Goal: Check status

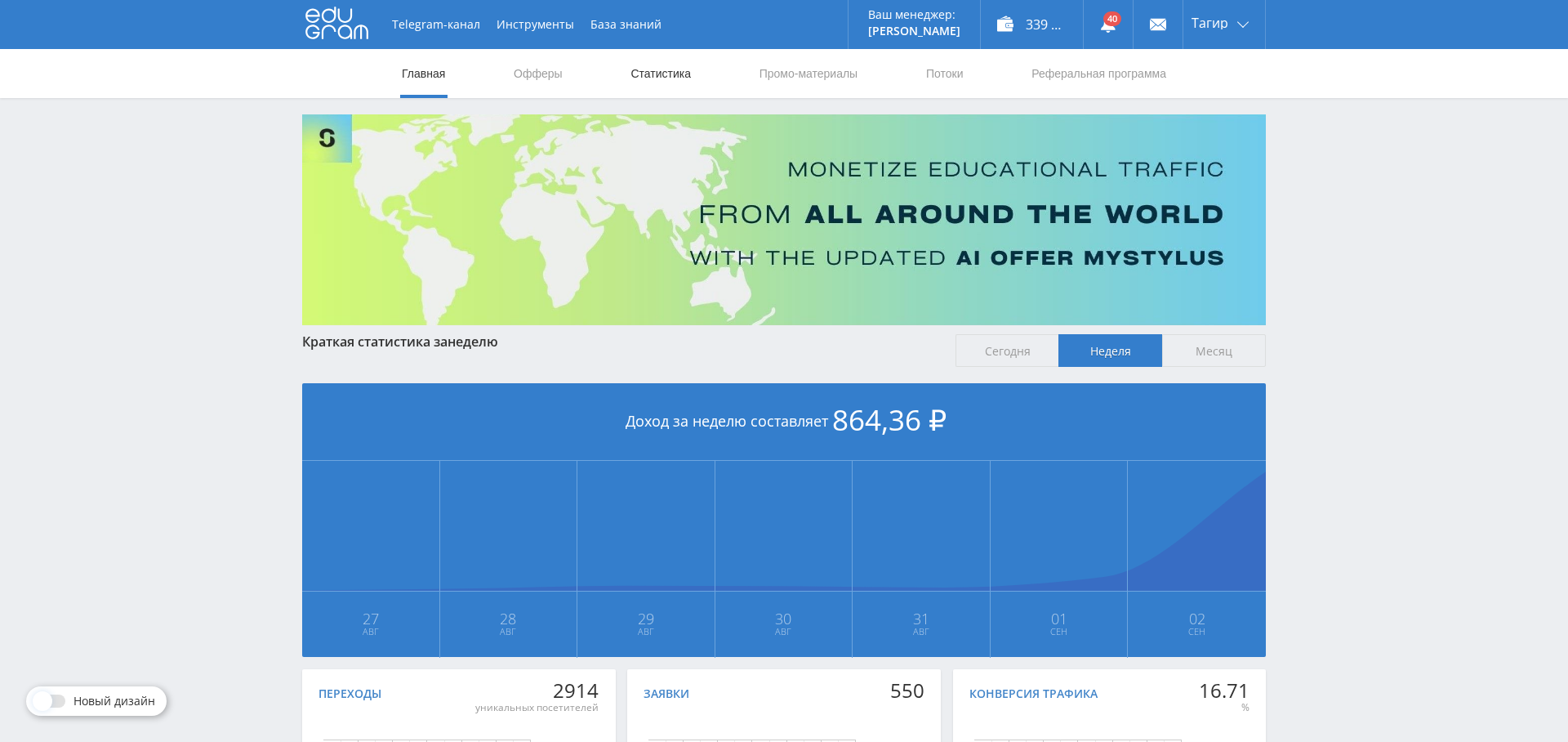
click at [681, 76] on link "Статистика" at bounding box center [661, 74] width 64 height 49
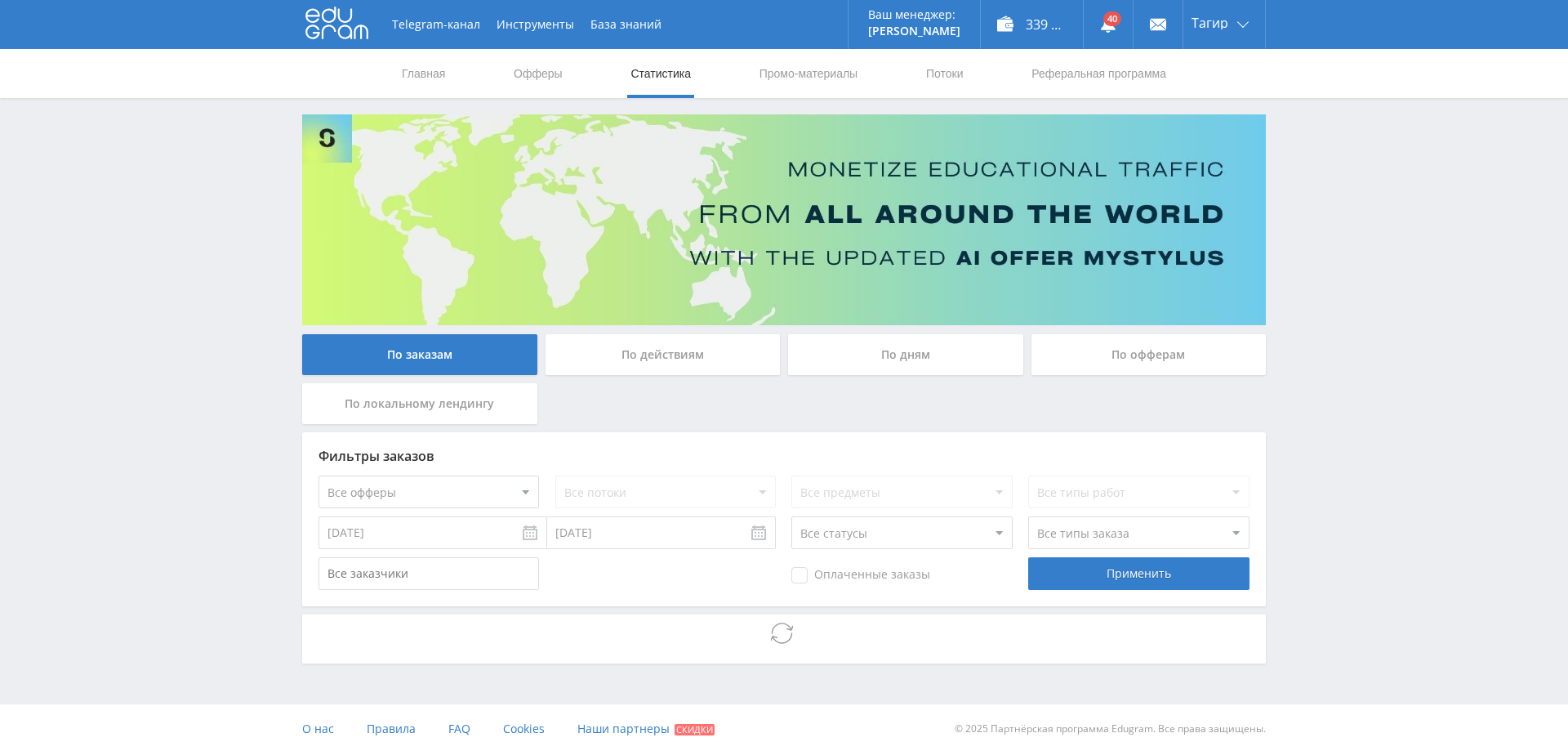
click at [943, 353] on div "По дням" at bounding box center [906, 354] width 236 height 41
click at [0, 0] on input "По дням" at bounding box center [0, 0] width 0 height 0
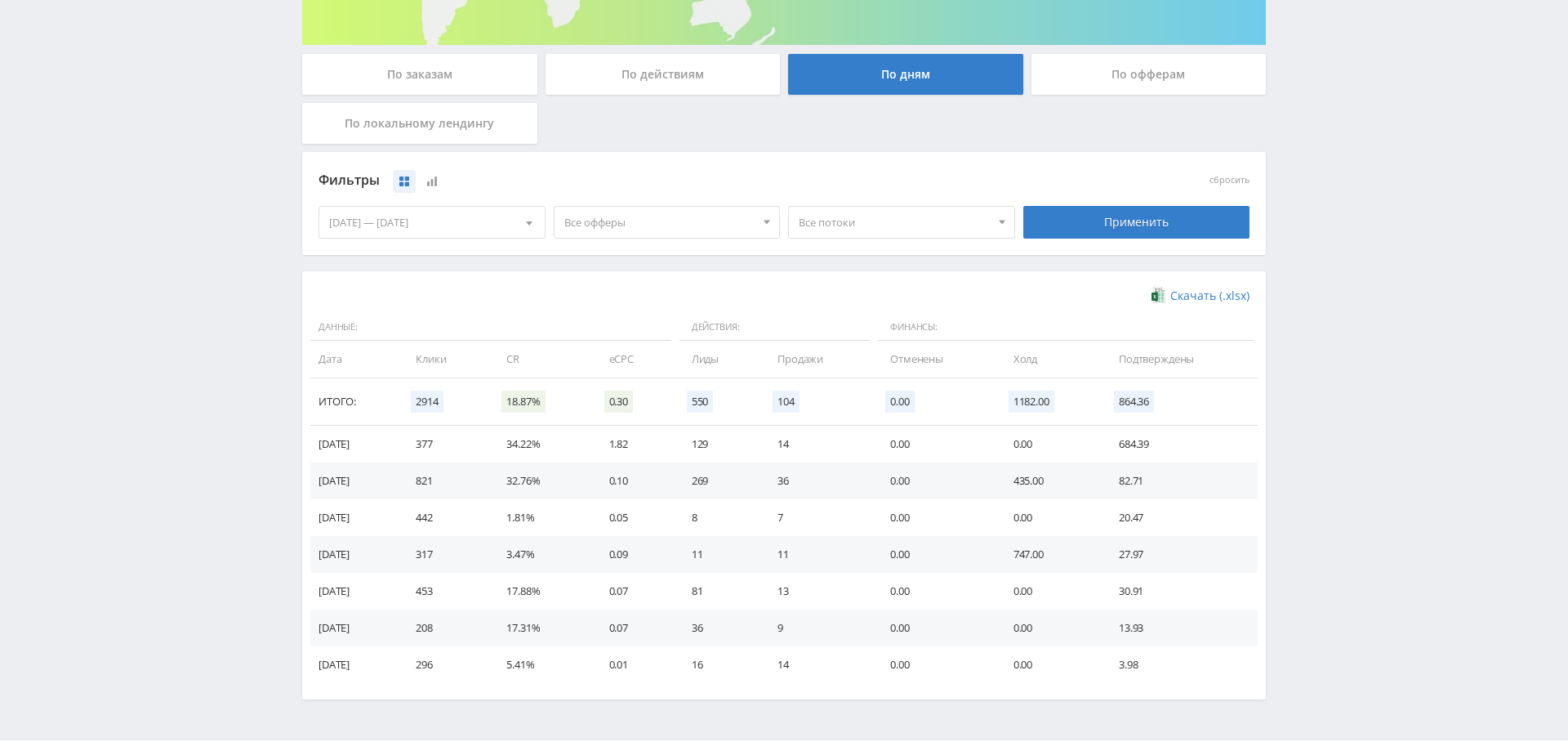
scroll to position [274, 0]
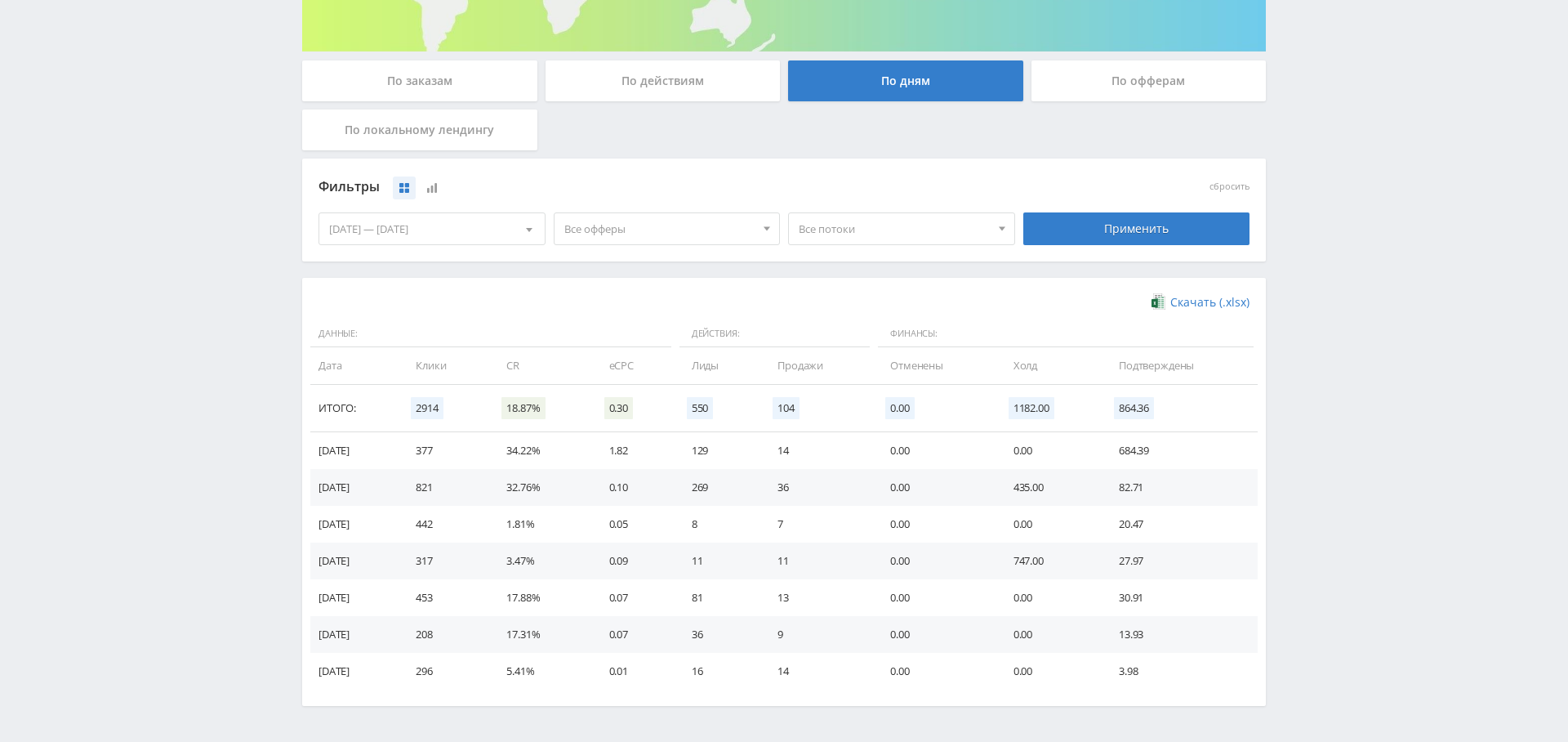
click at [681, 219] on span "Все офферы" at bounding box center [660, 229] width 191 height 31
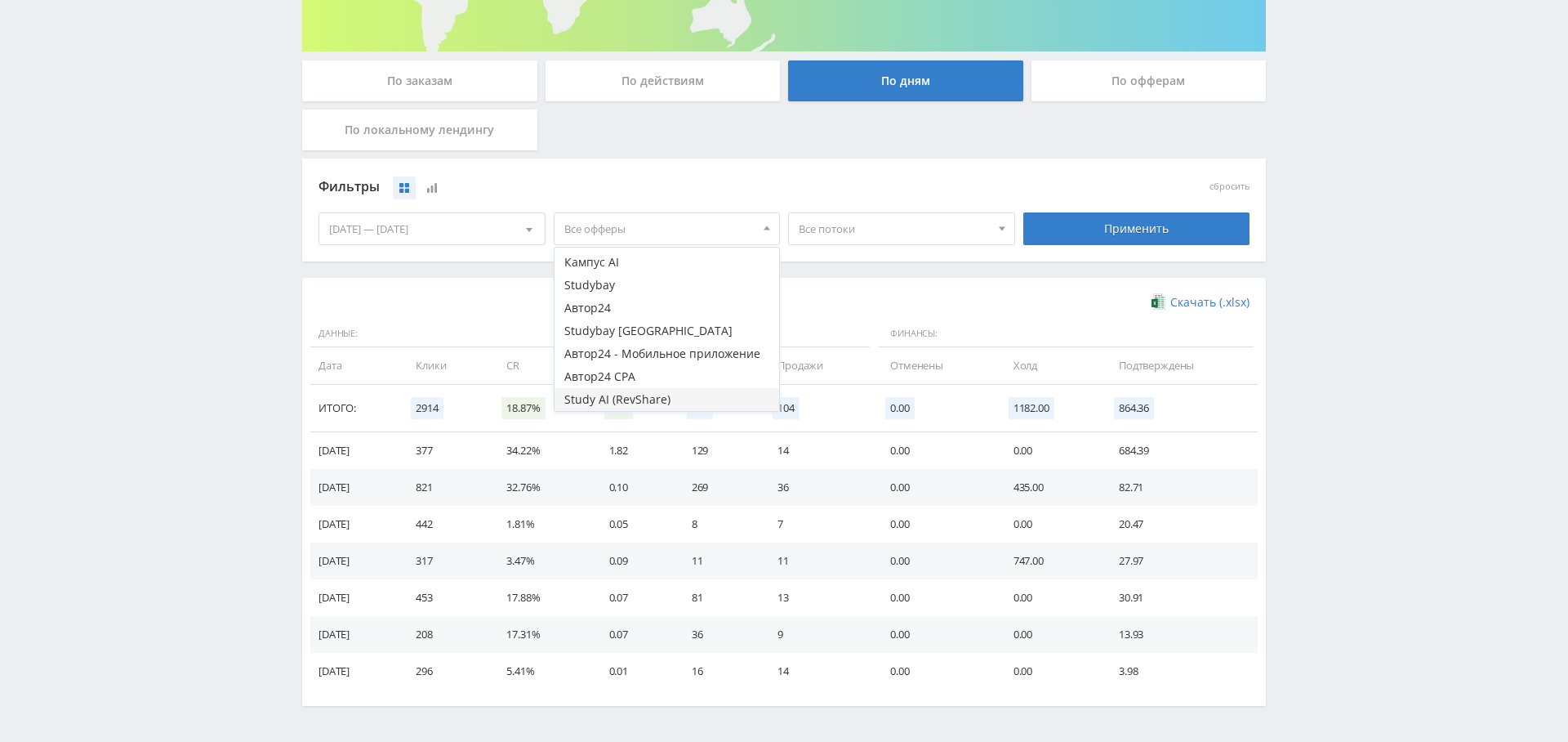
click at [655, 397] on button "Study AI (RevShare)" at bounding box center [668, 399] width 225 height 23
drag, startPoint x: 1144, startPoint y: 236, endPoint x: 1099, endPoint y: 267, distance: 54.6
click at [1143, 236] on div "Применить" at bounding box center [1137, 229] width 227 height 33
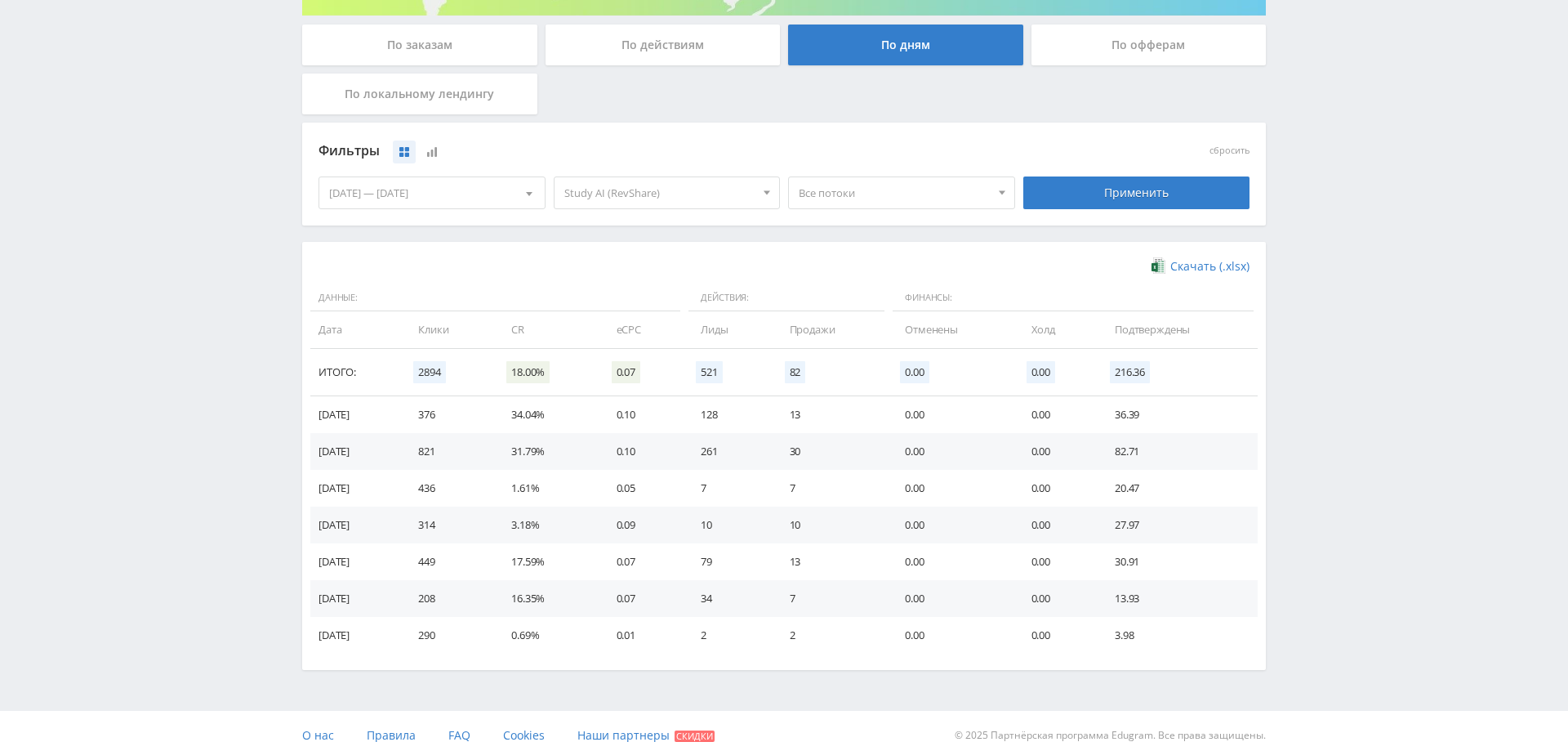
scroll to position [0, 0]
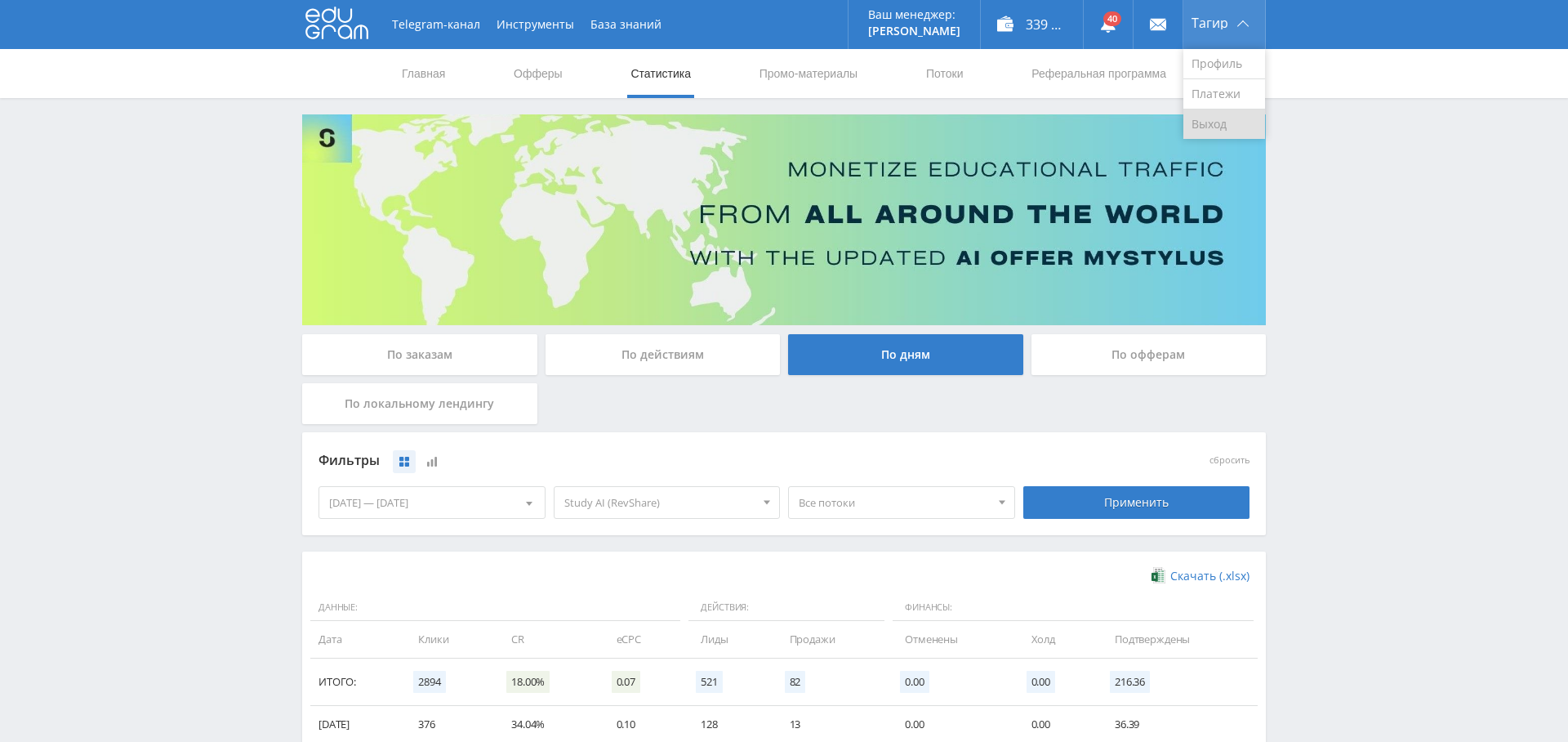
click at [1229, 123] on link "Выход" at bounding box center [1224, 124] width 81 height 29
